Goal: Task Accomplishment & Management: Complete application form

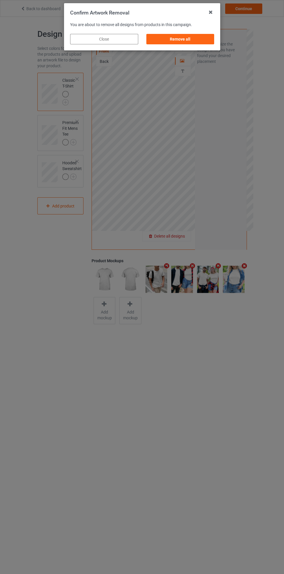
click at [192, 43] on div "Remove all" at bounding box center [180, 39] width 68 height 10
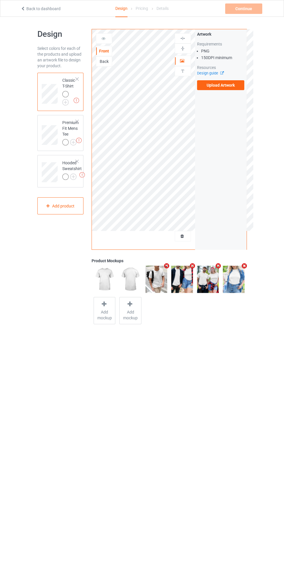
click at [229, 84] on label "Upload Artwork" at bounding box center [221, 85] width 48 height 10
click at [0, 0] on input "Upload Artwork" at bounding box center [0, 0] width 0 height 0
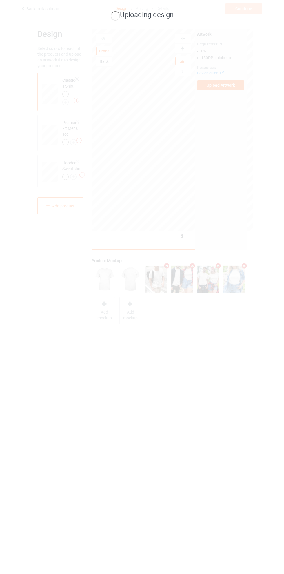
scroll to position [17, 0]
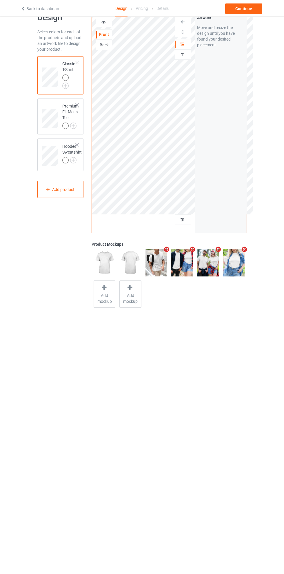
click at [0, 0] on img at bounding box center [0, 0] width 0 height 0
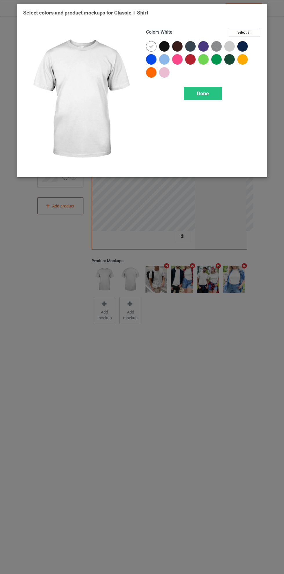
click at [188, 59] on div at bounding box center [190, 59] width 10 height 10
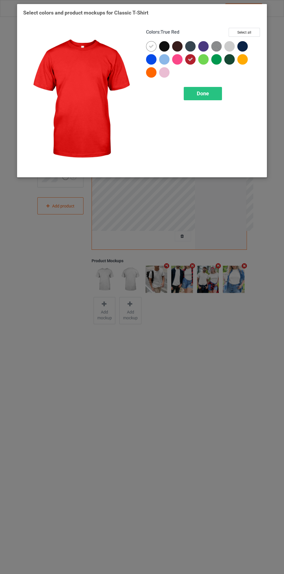
click at [149, 44] on icon at bounding box center [151, 46] width 5 height 5
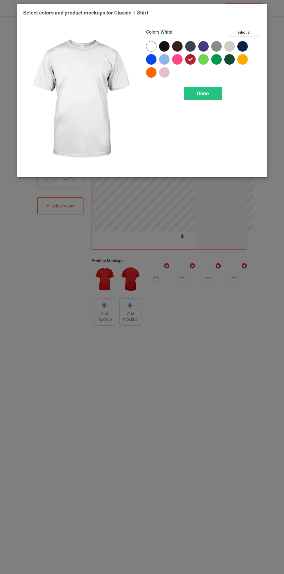
click at [203, 92] on span "Done" at bounding box center [203, 93] width 12 height 6
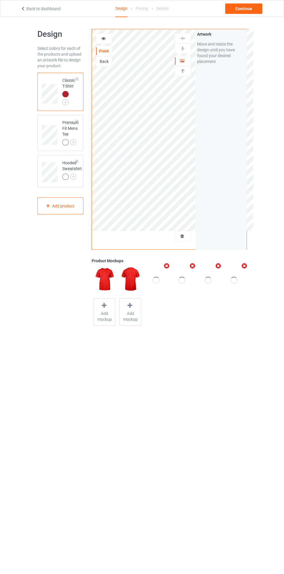
click at [0, 0] on img at bounding box center [0, 0] width 0 height 0
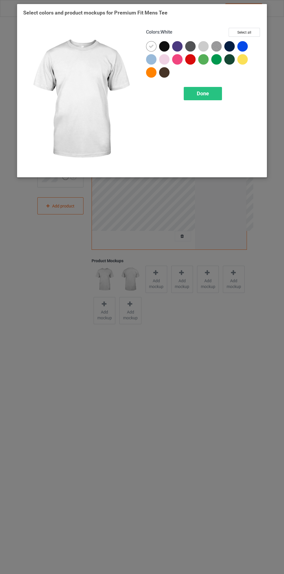
click at [186, 60] on div at bounding box center [190, 59] width 10 height 10
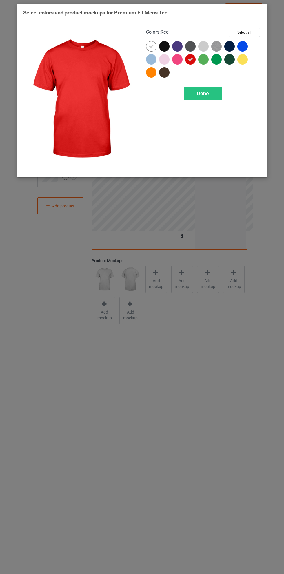
click at [132, 55] on img at bounding box center [80, 99] width 115 height 143
click at [149, 46] on icon at bounding box center [151, 46] width 5 height 5
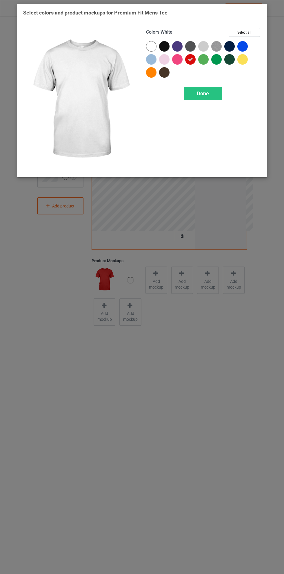
click at [199, 94] on span "Done" at bounding box center [203, 93] width 12 height 6
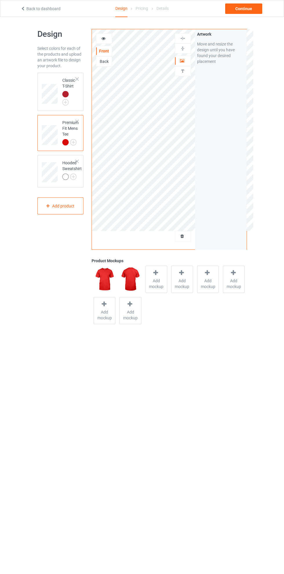
click at [0, 0] on img at bounding box center [0, 0] width 0 height 0
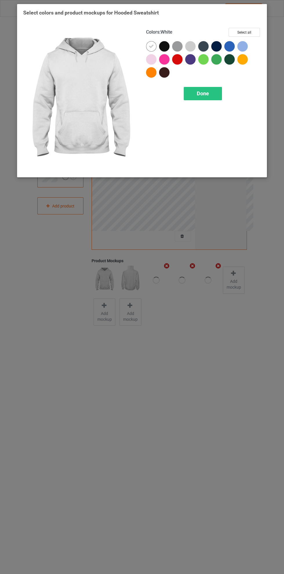
click at [175, 61] on div at bounding box center [177, 59] width 10 height 10
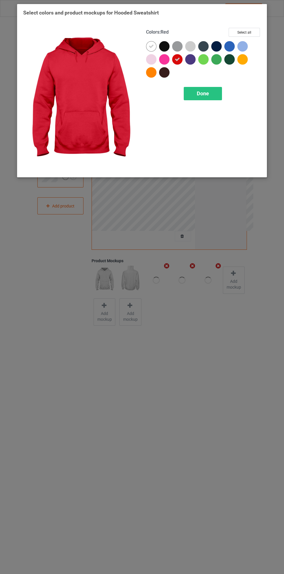
click at [150, 45] on icon at bounding box center [151, 46] width 5 height 5
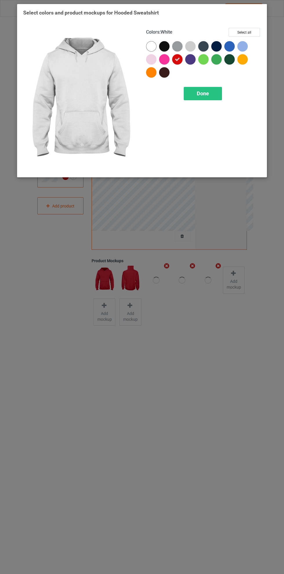
click at [206, 93] on span "Done" at bounding box center [203, 93] width 12 height 6
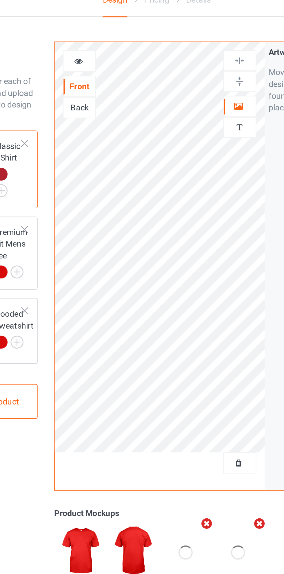
click at [105, 40] on icon at bounding box center [103, 38] width 5 height 4
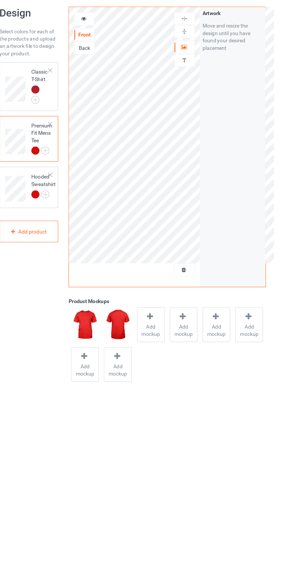
click at [163, 323] on div "Add mockup Add mockup Add mockup Add mockup Add mockup Add mockup" at bounding box center [169, 295] width 155 height 63
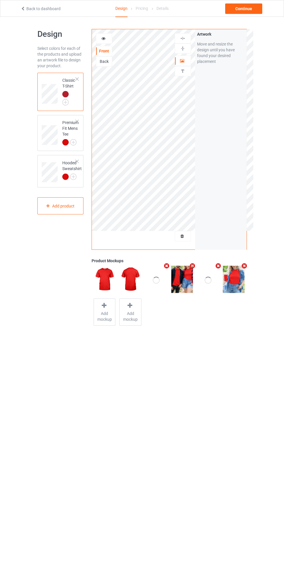
click at [104, 37] on icon at bounding box center [103, 38] width 5 height 4
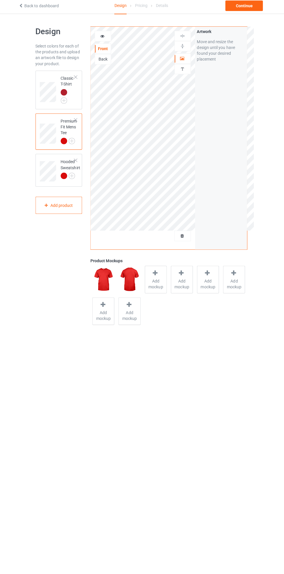
scroll to position [17, 0]
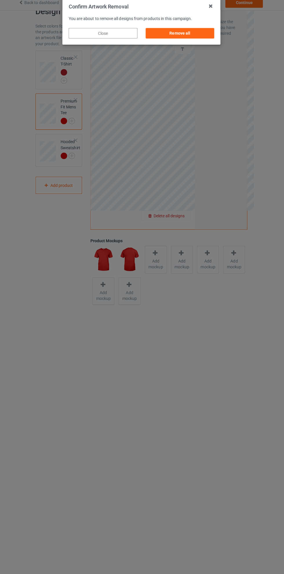
click at [182, 41] on div "Remove all" at bounding box center [180, 39] width 68 height 10
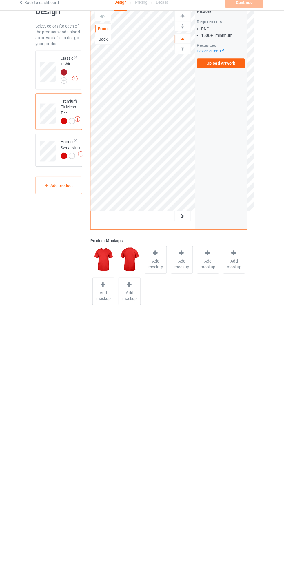
click at [217, 69] on label "Upload Artwork" at bounding box center [221, 69] width 48 height 10
click at [0, 0] on input "Upload Artwork" at bounding box center [0, 0] width 0 height 0
click at [45, 133] on div "Premium Fit Mens Tee" at bounding box center [60, 117] width 46 height 36
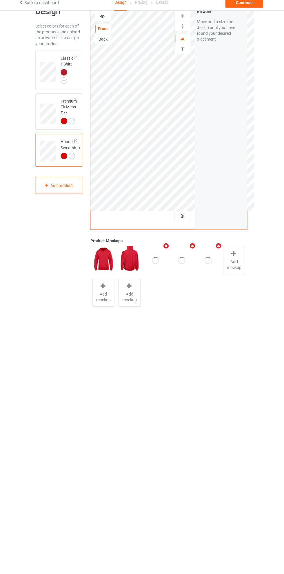
click at [179, 49] on div "Artwork" at bounding box center [183, 44] width 16 height 10
click at [179, 39] on div "Artwork" at bounding box center [183, 44] width 16 height 10
click at [175, 42] on div "Artwork" at bounding box center [183, 44] width 16 height 10
click at [175, 42] on div at bounding box center [183, 44] width 16 height 6
click at [175, 41] on div at bounding box center [183, 44] width 16 height 6
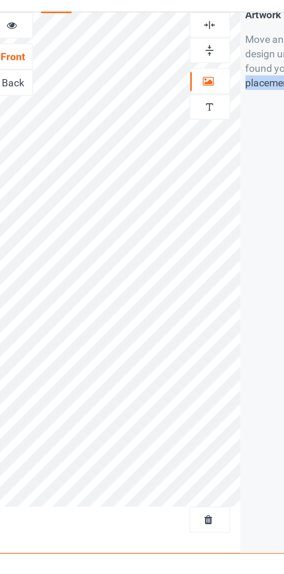
scroll to position [17, 0]
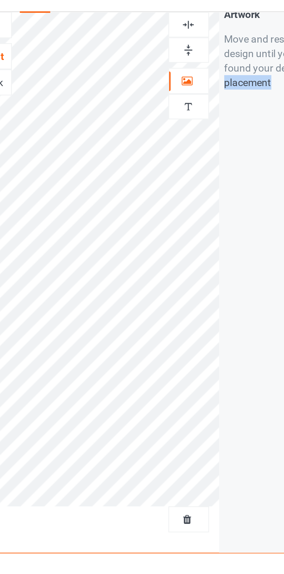
click at [211, 99] on div "Artwork Move and resize the design until you have found your desired placement" at bounding box center [221, 123] width 52 height 220
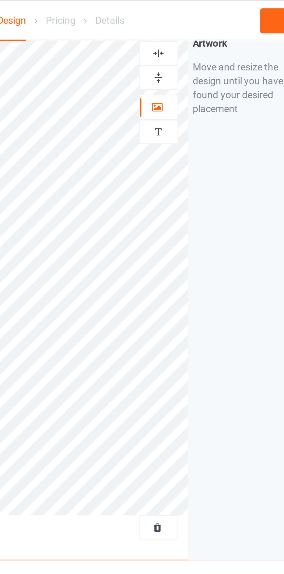
scroll to position [16, 0]
click at [183, 24] on img at bounding box center [183, 22] width 6 height 6
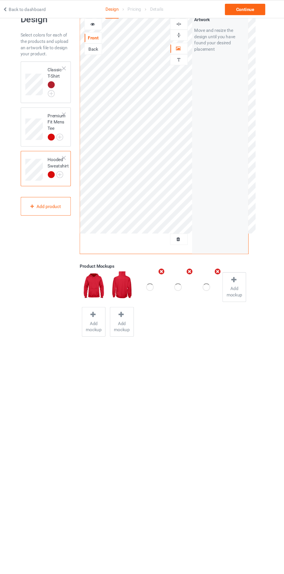
scroll to position [16, 0]
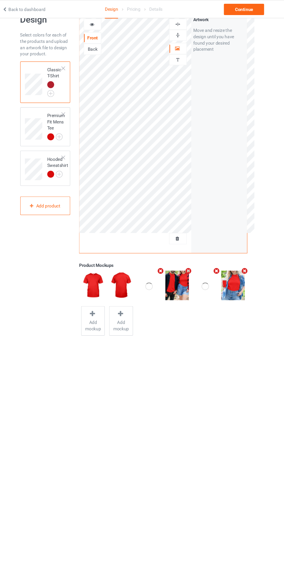
click at [181, 26] on div at bounding box center [183, 22] width 16 height 10
click at [179, 24] on div at bounding box center [183, 23] width 16 height 6
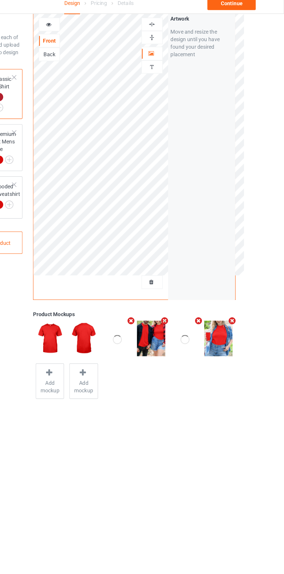
scroll to position [14, 0]
click at [184, 25] on img at bounding box center [183, 25] width 6 height 6
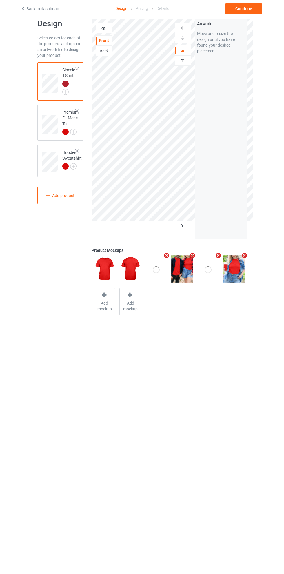
scroll to position [11, 0]
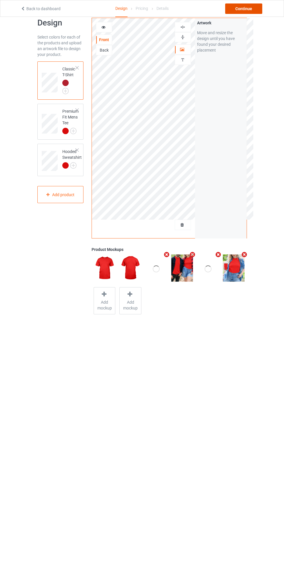
click at [245, 8] on div "Continue" at bounding box center [243, 8] width 37 height 10
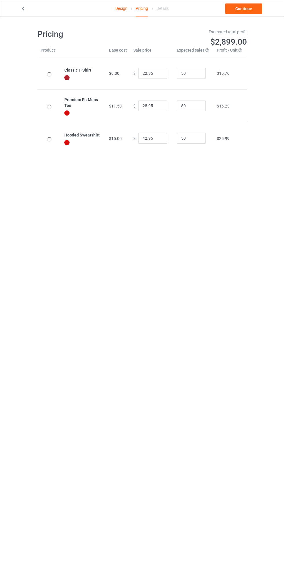
click at [119, 8] on link "Design" at bounding box center [121, 8] width 12 height 16
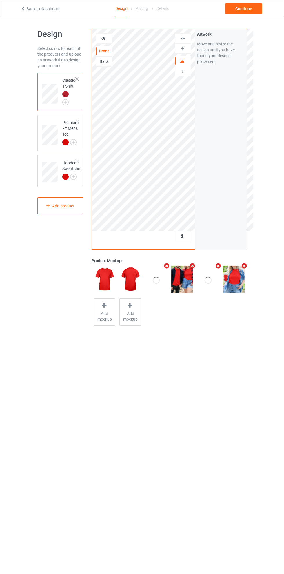
click at [248, 12] on div "Continue" at bounding box center [243, 8] width 37 height 10
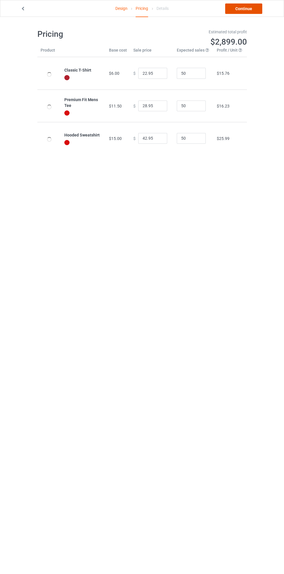
click at [248, 12] on link "Continue" at bounding box center [243, 8] width 37 height 10
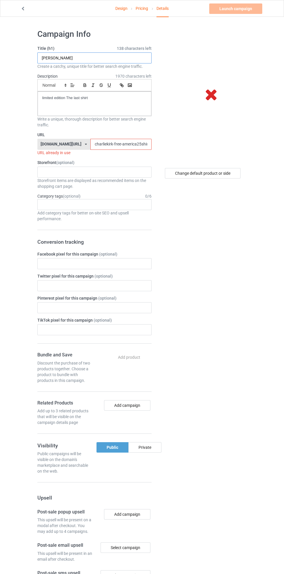
click at [105, 56] on input "[PERSON_NAME]" at bounding box center [94, 57] width 114 height 11
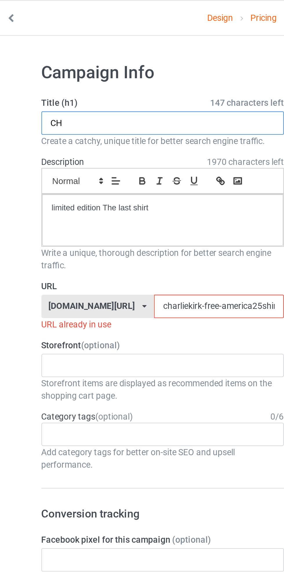
type input "C"
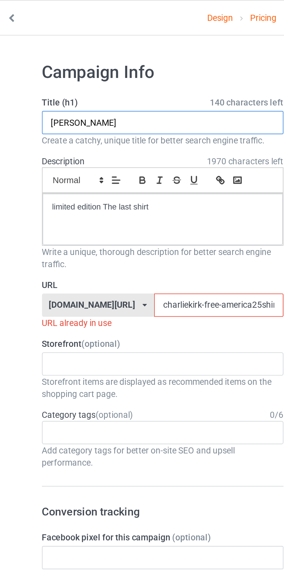
type input "[PERSON_NAME]"
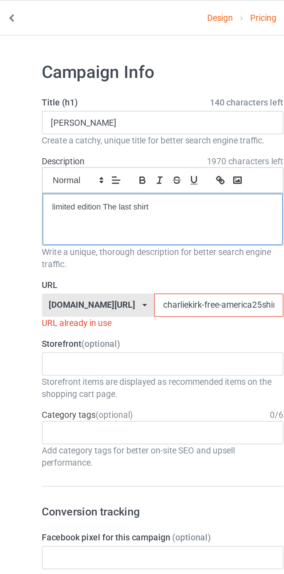
click at [96, 103] on div "limited edition The last shirt" at bounding box center [95, 104] width 114 height 24
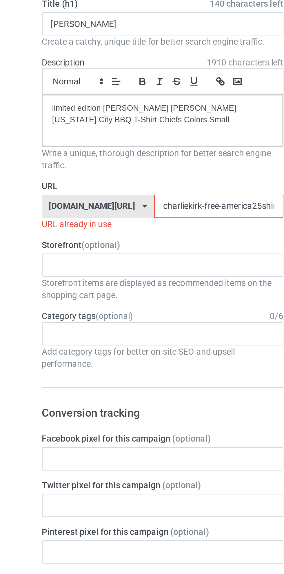
click at [98, 144] on input "charliekirk-free-america25shirt079g" at bounding box center [120, 144] width 61 height 11
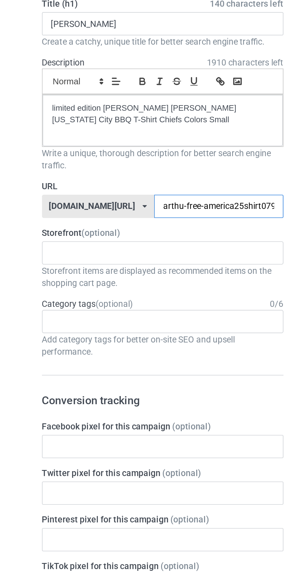
type input "[PERSON_NAME]-free-america25shirt079g"
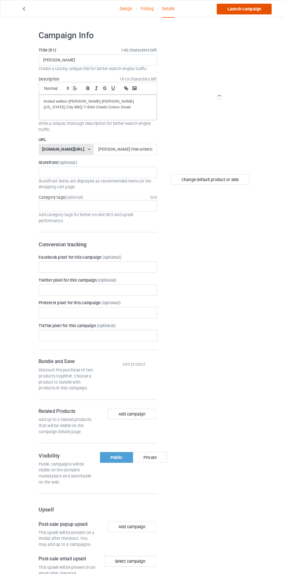
click at [239, 6] on link "Launch campaign" at bounding box center [235, 8] width 53 height 10
